Goal: Communication & Community: Participate in discussion

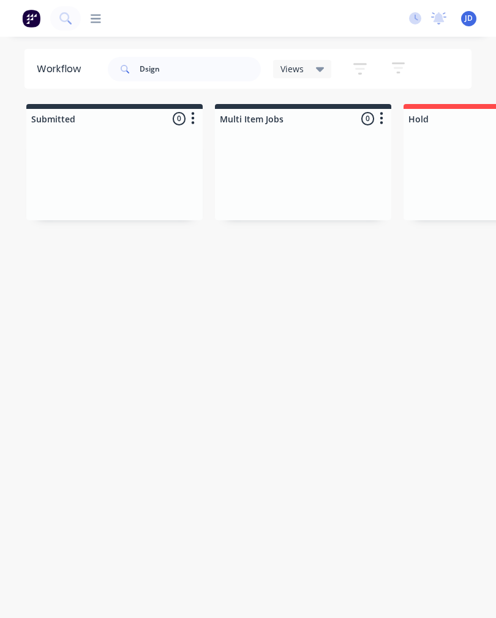
scroll to position [27, 397]
click at [181, 66] on input "Dsign" at bounding box center [200, 69] width 121 height 24
type input "D"
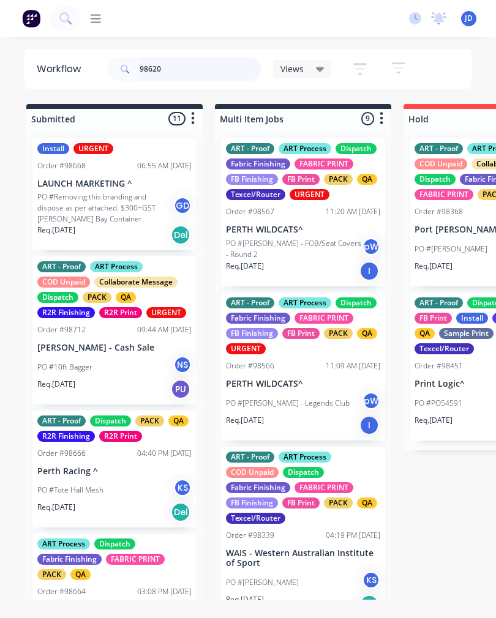
type input "98620"
click at [198, 79] on input "98620" at bounding box center [200, 69] width 121 height 24
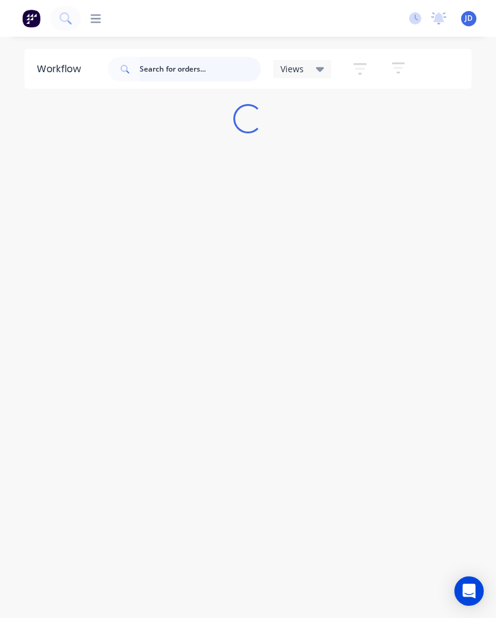
click at [156, 71] on input "text" at bounding box center [200, 69] width 121 height 24
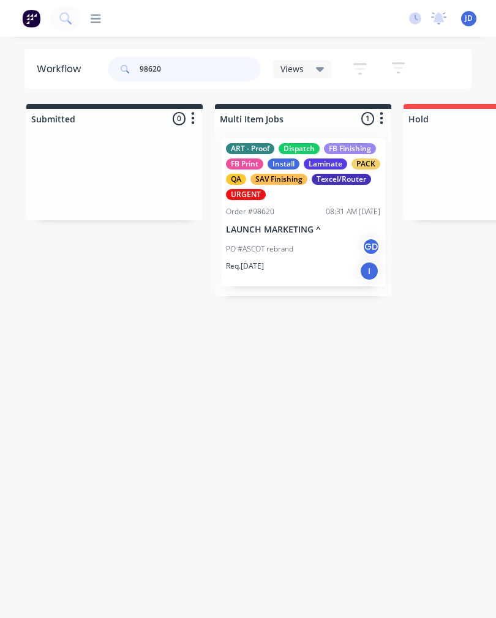
type input "98620"
click at [333, 249] on div "PO #ASCOT rebrand GD" at bounding box center [303, 249] width 154 height 23
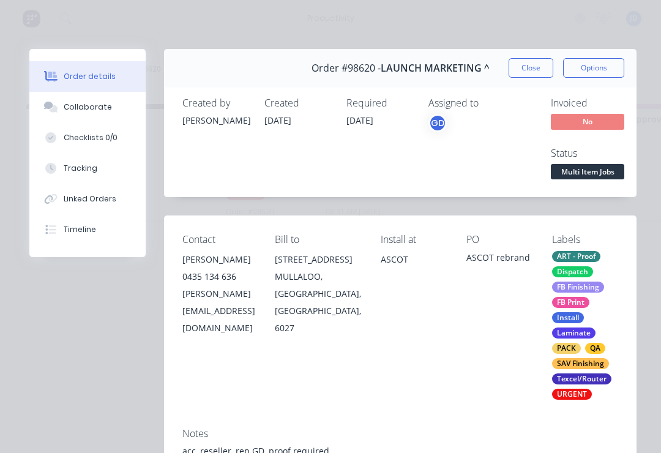
click at [73, 116] on button "Collaborate" at bounding box center [87, 107] width 116 height 31
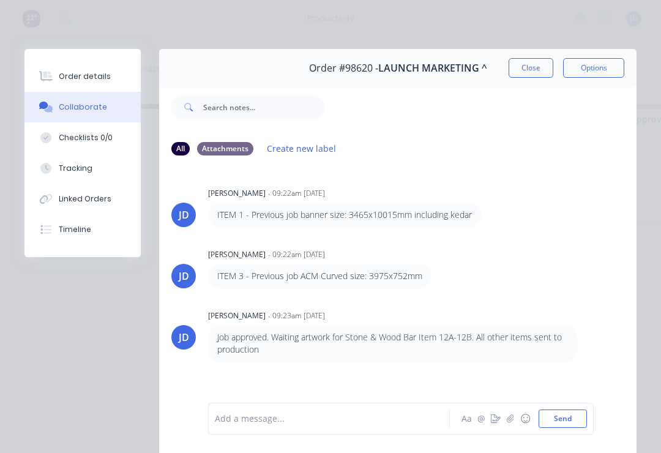
click at [399, 416] on div at bounding box center [333, 419] width 234 height 13
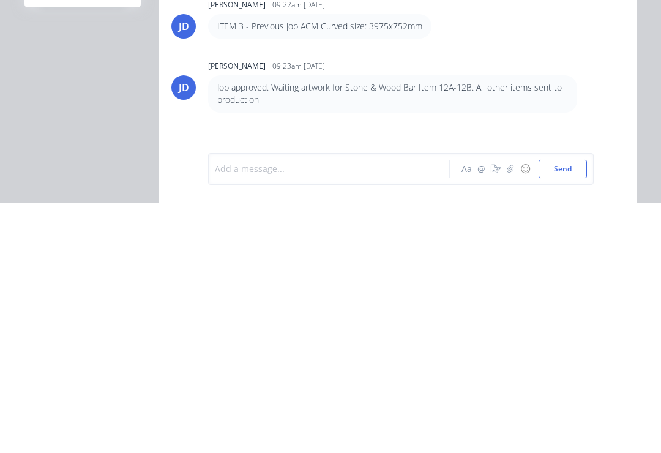
click at [495, 415] on icon "button" at bounding box center [510, 419] width 7 height 9
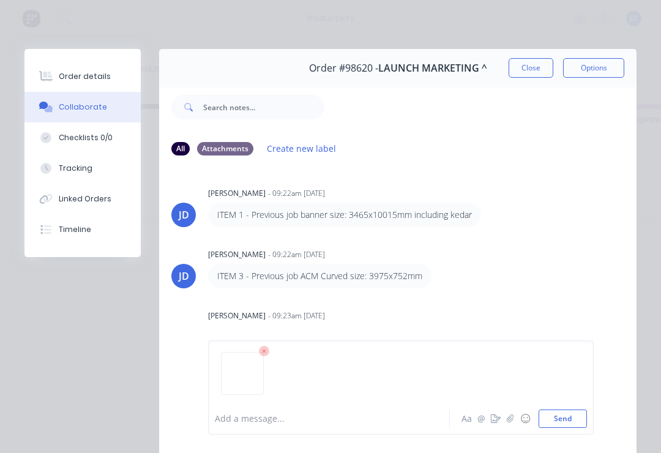
click at [495, 410] on button "Send" at bounding box center [563, 419] width 48 height 18
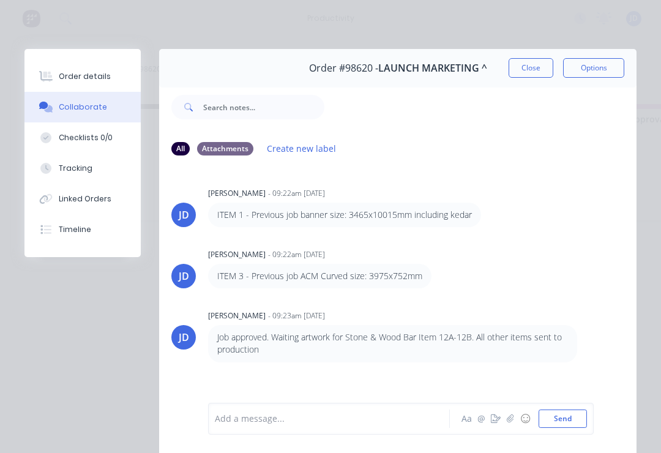
scroll to position [148, 0]
